Goal: Entertainment & Leisure: Consume media (video, audio)

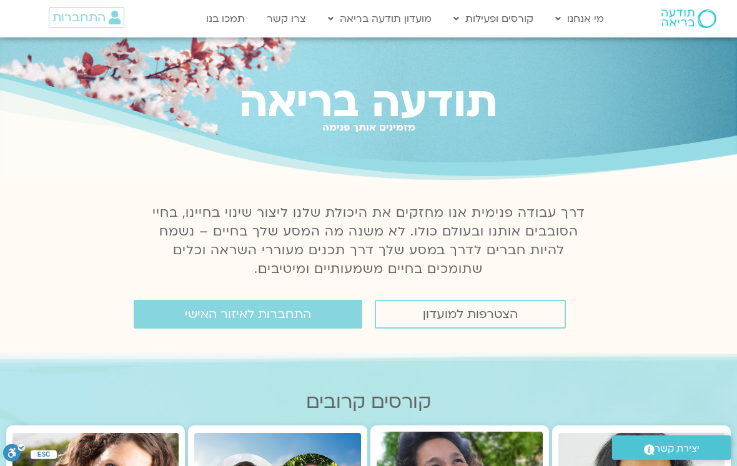
click at [304, 309] on span "התחברות לאיזור האישי" at bounding box center [248, 314] width 126 height 14
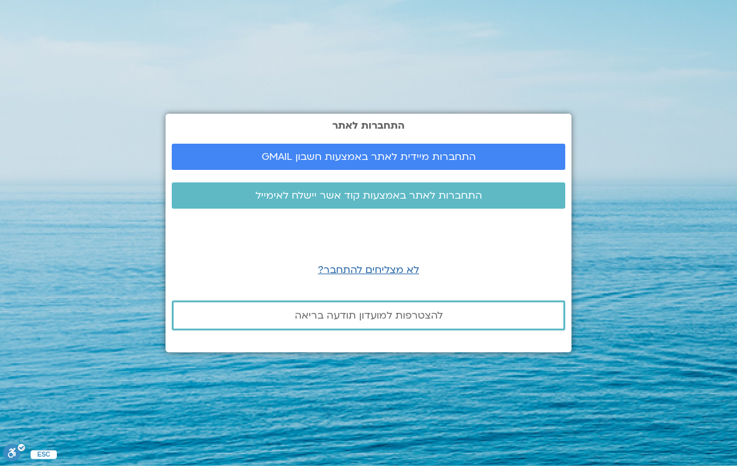
click at [525, 162] on span "התחברות מיידית לאתר באמצעות חשבון GMAIL" at bounding box center [369, 156] width 364 height 11
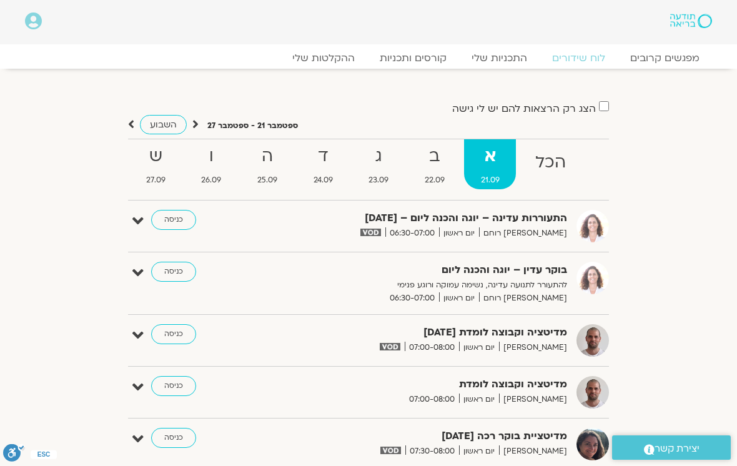
click at [356, 61] on link "ההקלטות שלי" at bounding box center [323, 58] width 87 height 12
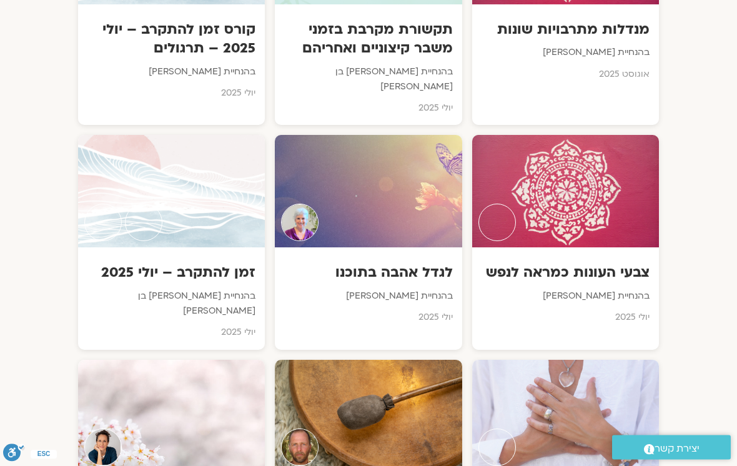
scroll to position [2106, 0]
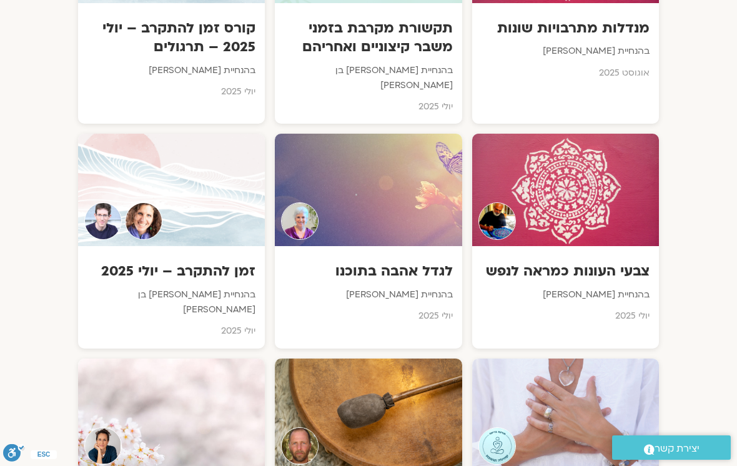
click at [224, 262] on h3 "זמן להתקרב – יולי 2025" at bounding box center [171, 271] width 168 height 19
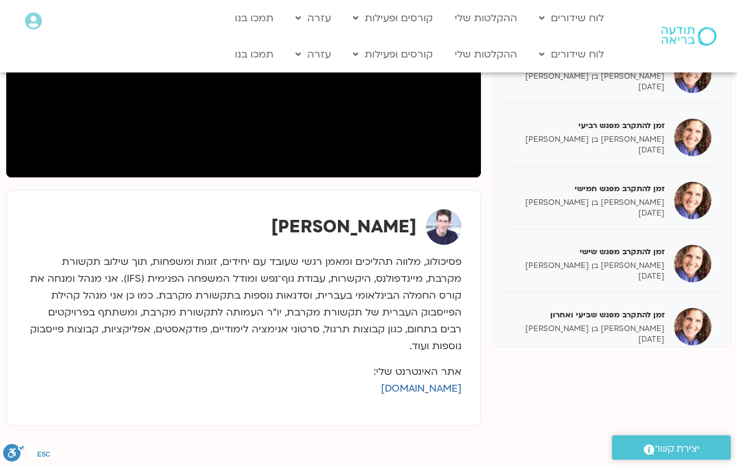
scroll to position [291, 0]
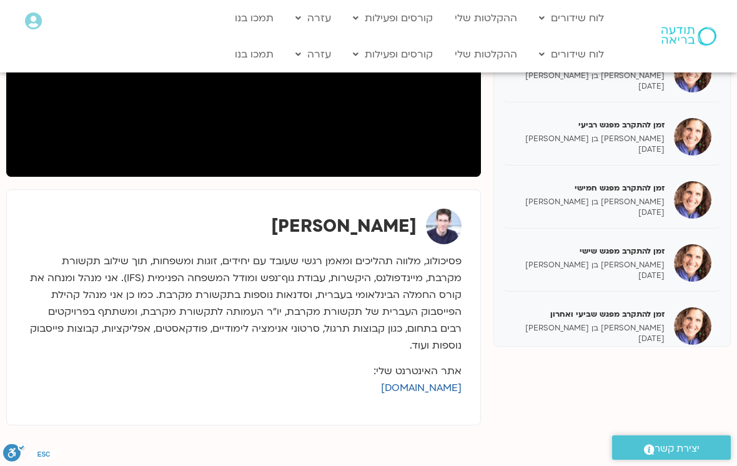
click at [664, 323] on p "[PERSON_NAME] בן [PERSON_NAME]" at bounding box center [589, 328] width 152 height 11
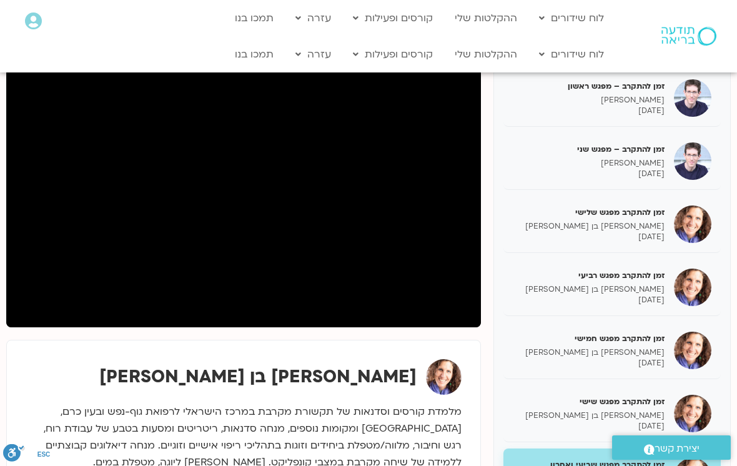
scroll to position [139, 0]
